Goal: Task Accomplishment & Management: Use online tool/utility

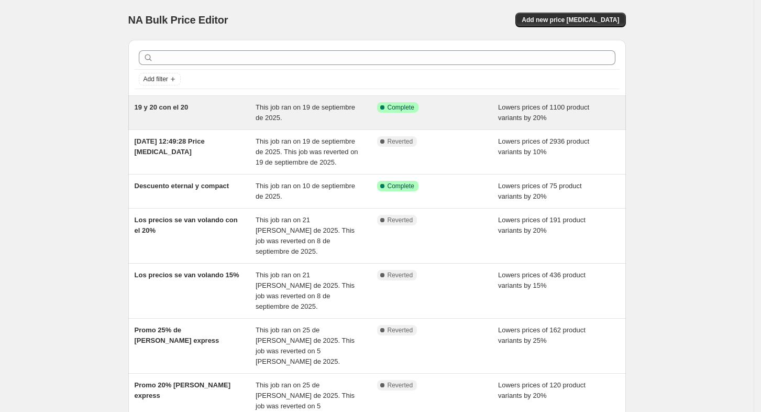
click at [529, 115] on span "Lowers prices of 1100 product variants by 20%" at bounding box center [543, 112] width 91 height 18
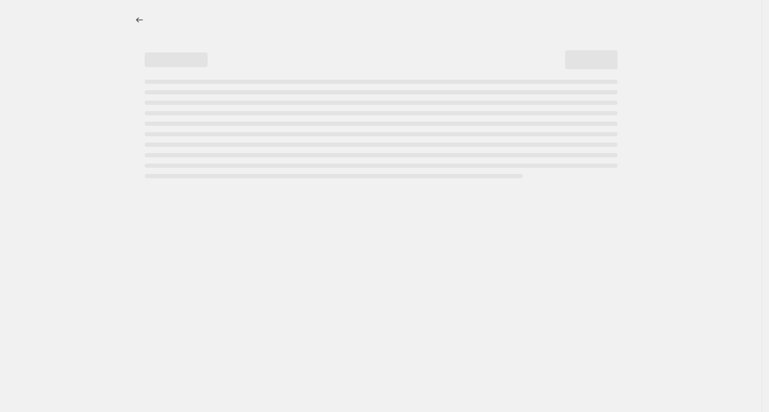
select select "percentage"
select select "collection"
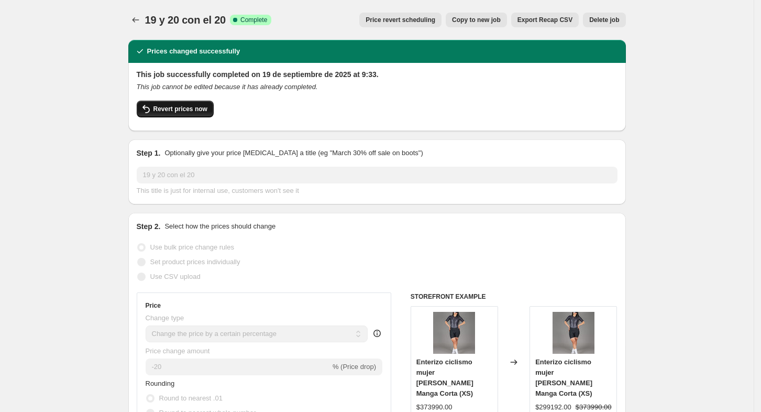
click at [181, 110] on span "Revert prices now" at bounding box center [181, 109] width 54 height 8
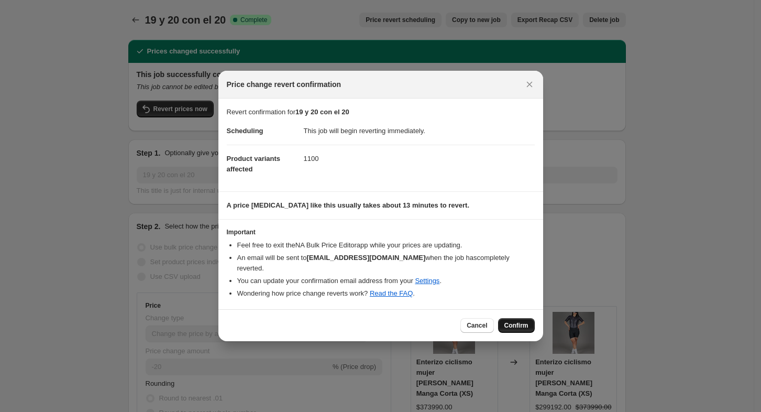
click at [521, 321] on span "Confirm" at bounding box center [517, 325] width 24 height 8
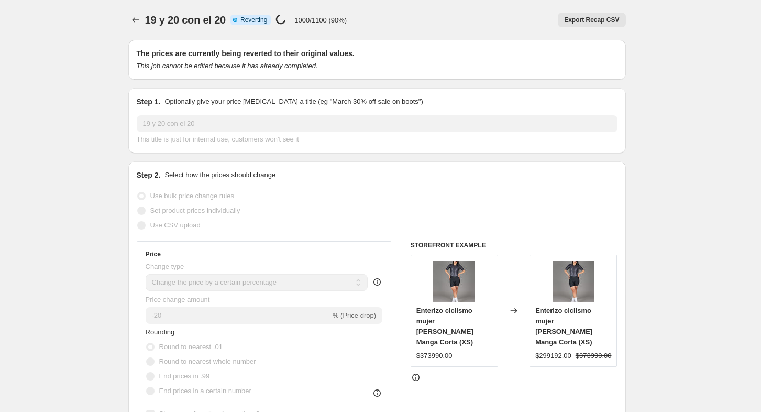
select select "percentage"
select select "collection"
